Goal: Task Accomplishment & Management: Complete application form

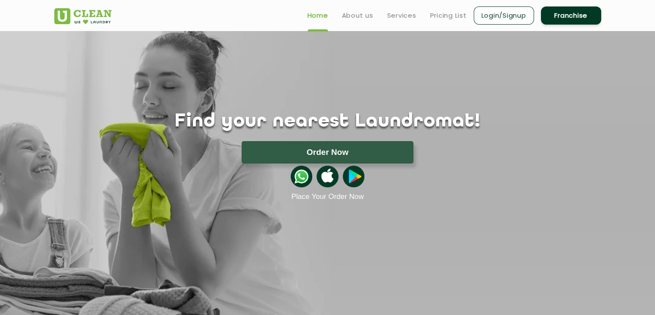
click at [230, 72] on div "Find your nearest Laundromat! Please select the location Order Now Place Your O…" at bounding box center [328, 116] width 560 height 170
click at [346, 16] on link "About us" at bounding box center [357, 15] width 31 height 10
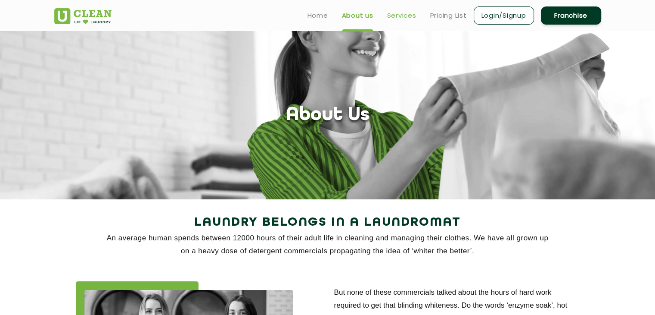
click at [397, 16] on link "Services" at bounding box center [401, 15] width 29 height 10
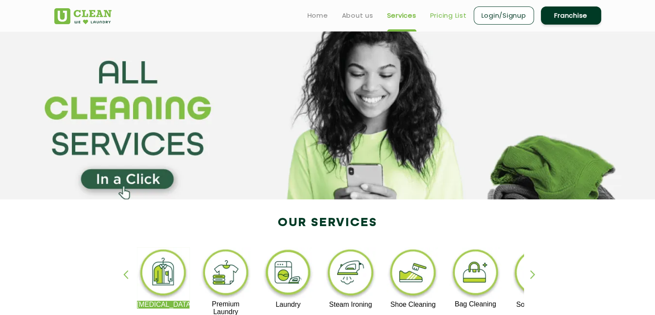
click at [450, 16] on link "Pricing List" at bounding box center [448, 15] width 37 height 10
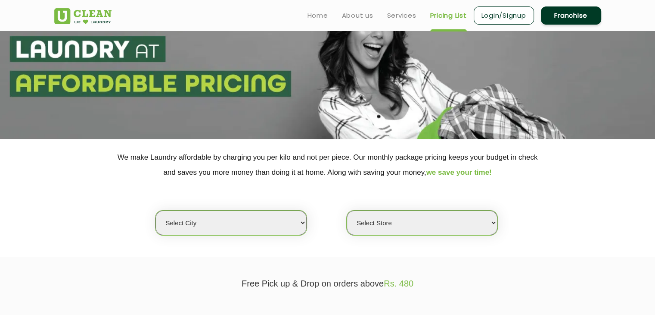
scroll to position [62, 0]
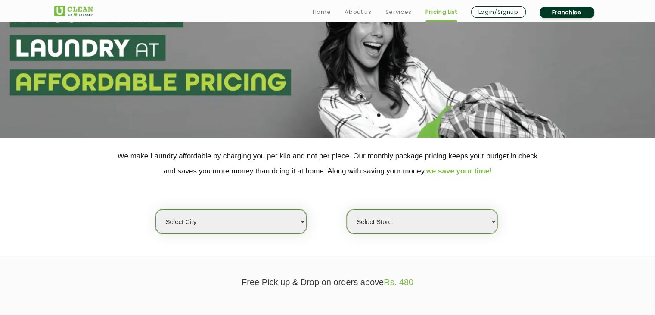
click at [294, 226] on select "Select city" at bounding box center [231, 221] width 151 height 25
click at [293, 225] on select "Select city" at bounding box center [231, 221] width 151 height 25
click at [294, 221] on select "Select city" at bounding box center [231, 221] width 151 height 25
click at [294, 221] on select "Select city [GEOGRAPHIC_DATA] [GEOGRAPHIC_DATA] [GEOGRAPHIC_DATA] [GEOGRAPHIC_D…" at bounding box center [231, 221] width 151 height 25
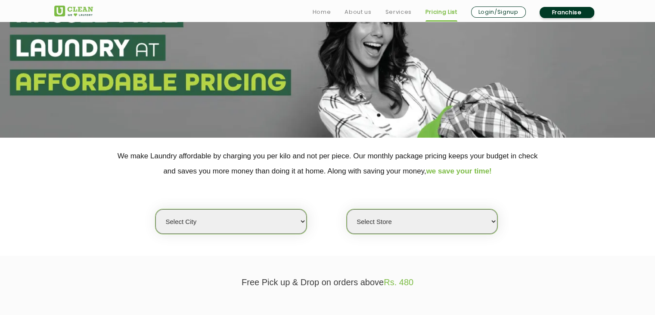
click at [216, 221] on select "Select city [GEOGRAPHIC_DATA] [GEOGRAPHIC_DATA] [GEOGRAPHIC_DATA] [GEOGRAPHIC_D…" at bounding box center [231, 221] width 151 height 25
click at [199, 221] on select "Select city [GEOGRAPHIC_DATA] [GEOGRAPHIC_DATA] [GEOGRAPHIC_DATA] [GEOGRAPHIC_D…" at bounding box center [231, 221] width 151 height 25
select select "72"
click at [156, 209] on select "Select city [GEOGRAPHIC_DATA] [GEOGRAPHIC_DATA] [GEOGRAPHIC_DATA] [GEOGRAPHIC_D…" at bounding box center [231, 221] width 151 height 25
click at [386, 224] on select "Select Store" at bounding box center [422, 221] width 151 height 25
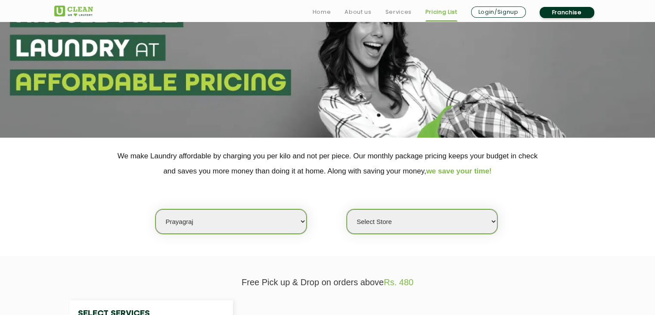
click at [386, 224] on select "Select Store" at bounding box center [422, 221] width 151 height 25
select select "228"
click at [347, 209] on select "Select Store UClean Lukerganj Prayagraj" at bounding box center [422, 221] width 151 height 25
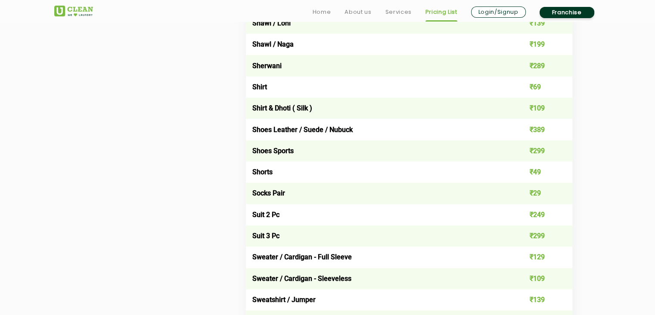
scroll to position [1233, 0]
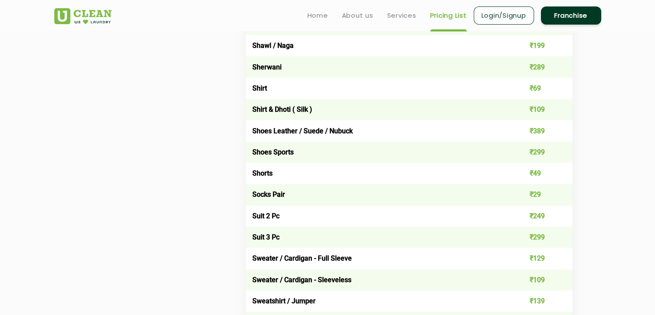
click at [340, 259] on td "Sweater / Cardigan - Full Sleeve" at bounding box center [377, 257] width 262 height 21
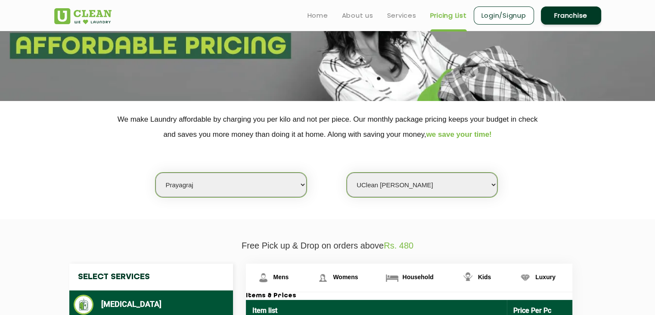
scroll to position [98, 0]
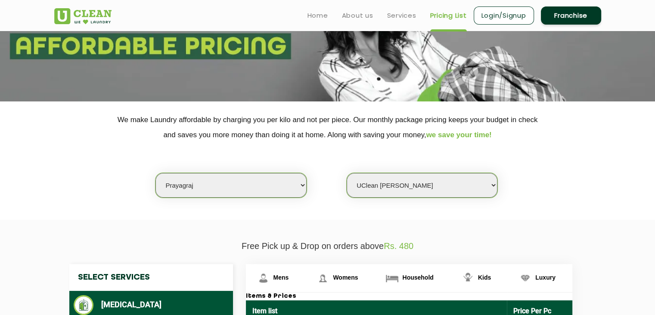
click at [304, 182] on select "Select city [GEOGRAPHIC_DATA] [GEOGRAPHIC_DATA] [GEOGRAPHIC_DATA] [GEOGRAPHIC_D…" at bounding box center [231, 185] width 151 height 25
click at [554, 19] on link "Franchise" at bounding box center [571, 15] width 60 height 18
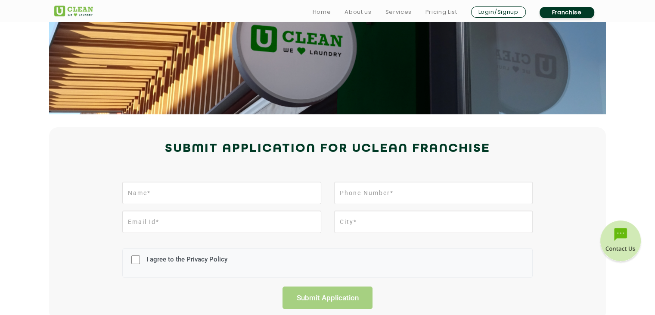
scroll to position [109, 0]
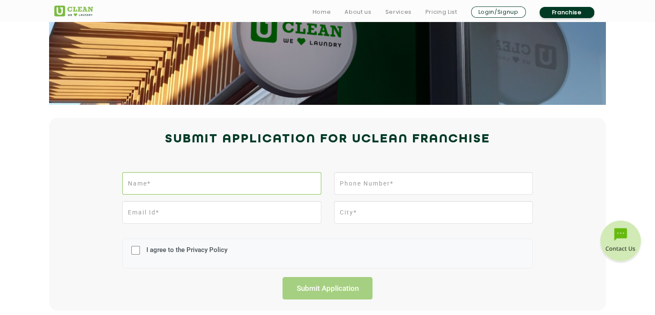
click at [241, 181] on input "text" at bounding box center [221, 183] width 199 height 22
click at [138, 248] on input "I agree to the Privacy Policy" at bounding box center [135, 250] width 9 height 22
checkbox input "true"
click at [162, 185] on input "text" at bounding box center [221, 183] width 199 height 22
type input "[PERSON_NAME]"
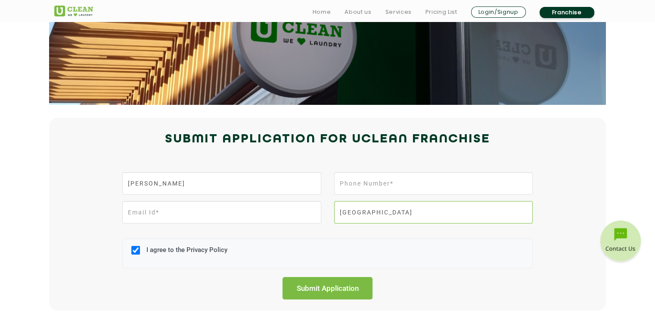
click at [391, 212] on input "[GEOGRAPHIC_DATA]" at bounding box center [433, 212] width 199 height 22
drag, startPoint x: 391, startPoint y: 212, endPoint x: 350, endPoint y: 207, distance: 40.9
click at [350, 207] on input "[GEOGRAPHIC_DATA]" at bounding box center [433, 212] width 199 height 22
click at [352, 211] on input "Prayagraj" at bounding box center [433, 212] width 199 height 22
type input "Prayagraj"
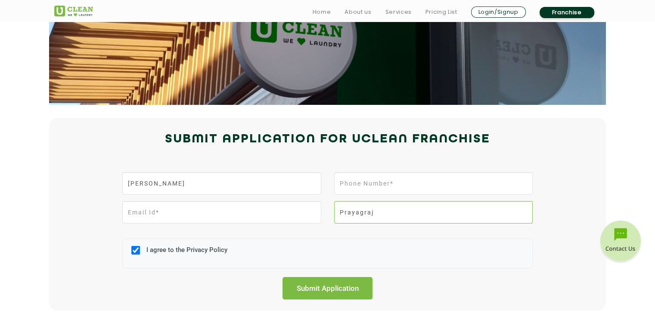
click at [375, 217] on input "Prayagraj" at bounding box center [433, 212] width 199 height 22
click at [355, 164] on div "Submit Application for UCLEAN FRANCHISE" at bounding box center [328, 148] width 560 height 39
click at [352, 174] on input "tel" at bounding box center [433, 183] width 199 height 22
type input "8887581061"
click at [246, 218] on input "email" at bounding box center [221, 212] width 199 height 22
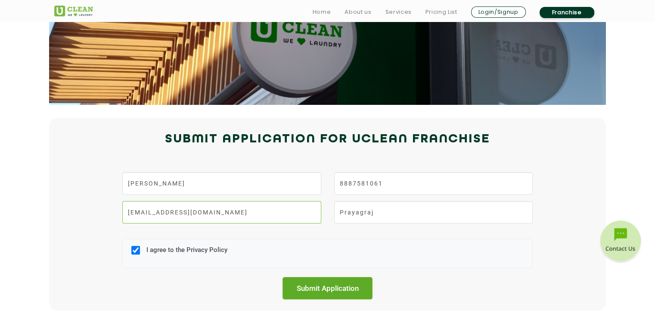
type input "[EMAIL_ADDRESS][DOMAIN_NAME]"
click at [330, 283] on input "Submit Application" at bounding box center [328, 288] width 90 height 22
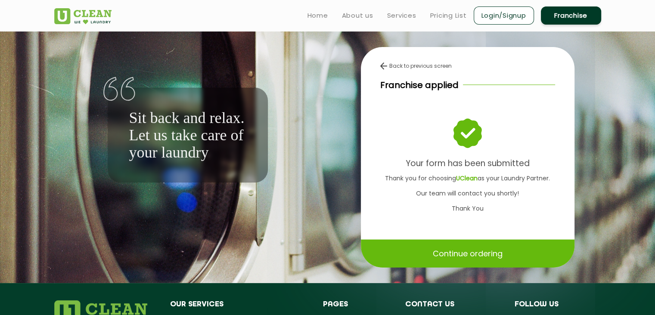
click at [568, 17] on link "Franchise" at bounding box center [571, 15] width 60 height 18
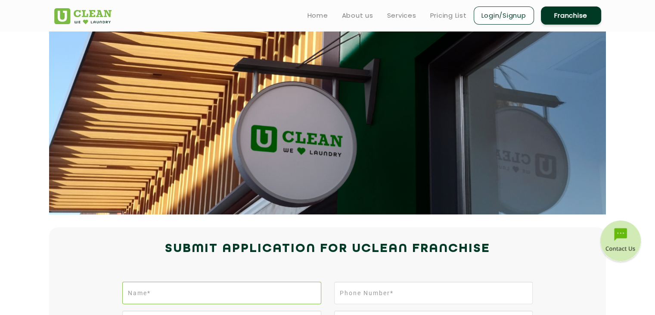
click at [233, 288] on input "text" at bounding box center [221, 292] width 199 height 22
type input "[PERSON_NAME]"
click at [346, 287] on input "tel" at bounding box center [433, 292] width 199 height 22
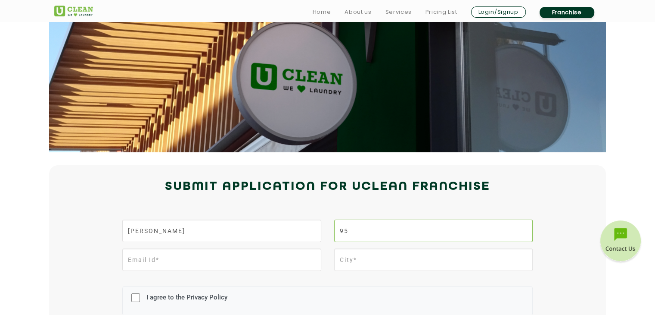
scroll to position [65, 0]
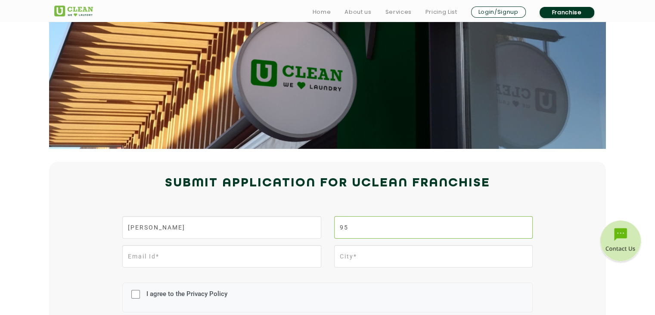
type input "95"
click at [342, 252] on input "text" at bounding box center [433, 256] width 199 height 22
type input "Varanshi"
click at [321, 259] on div at bounding box center [222, 259] width 212 height 29
click at [272, 260] on input "email" at bounding box center [221, 256] width 199 height 22
